Goal: Information Seeking & Learning: Learn about a topic

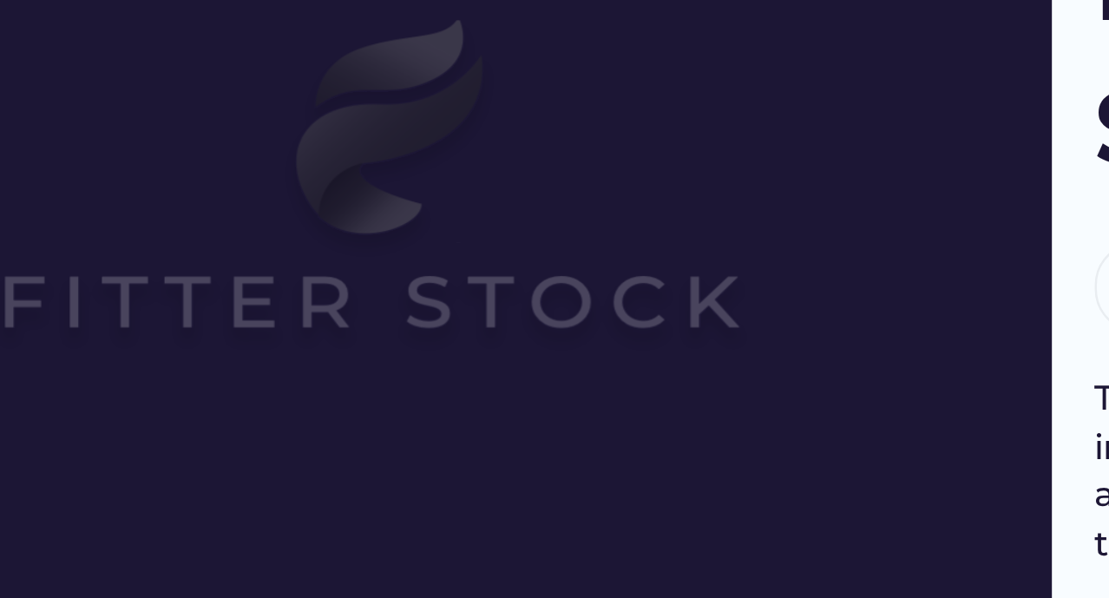
click at [275, 345] on img at bounding box center [312, 285] width 444 height 250
